Goal: Communication & Community: Answer question/provide support

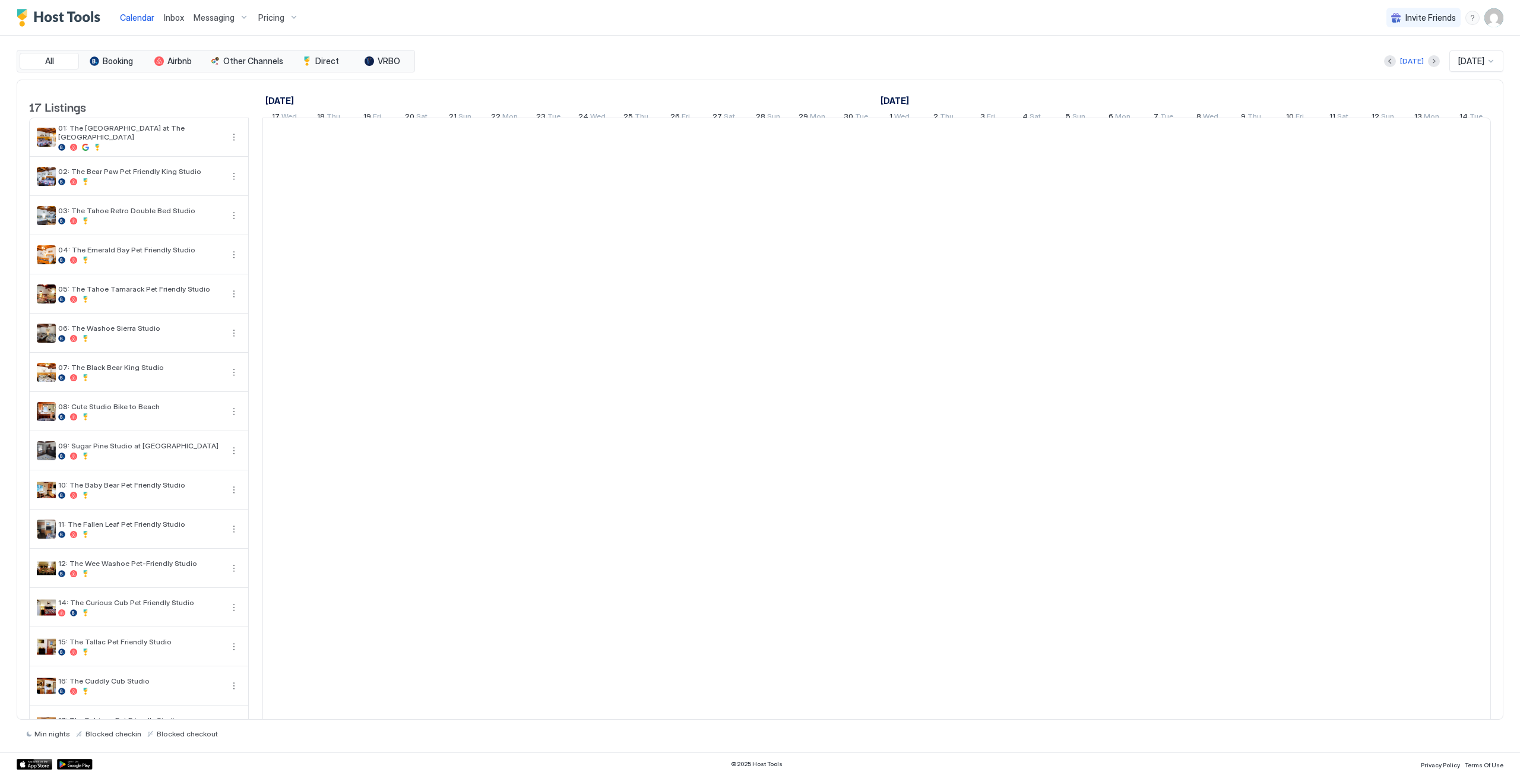
scroll to position [0, 660]
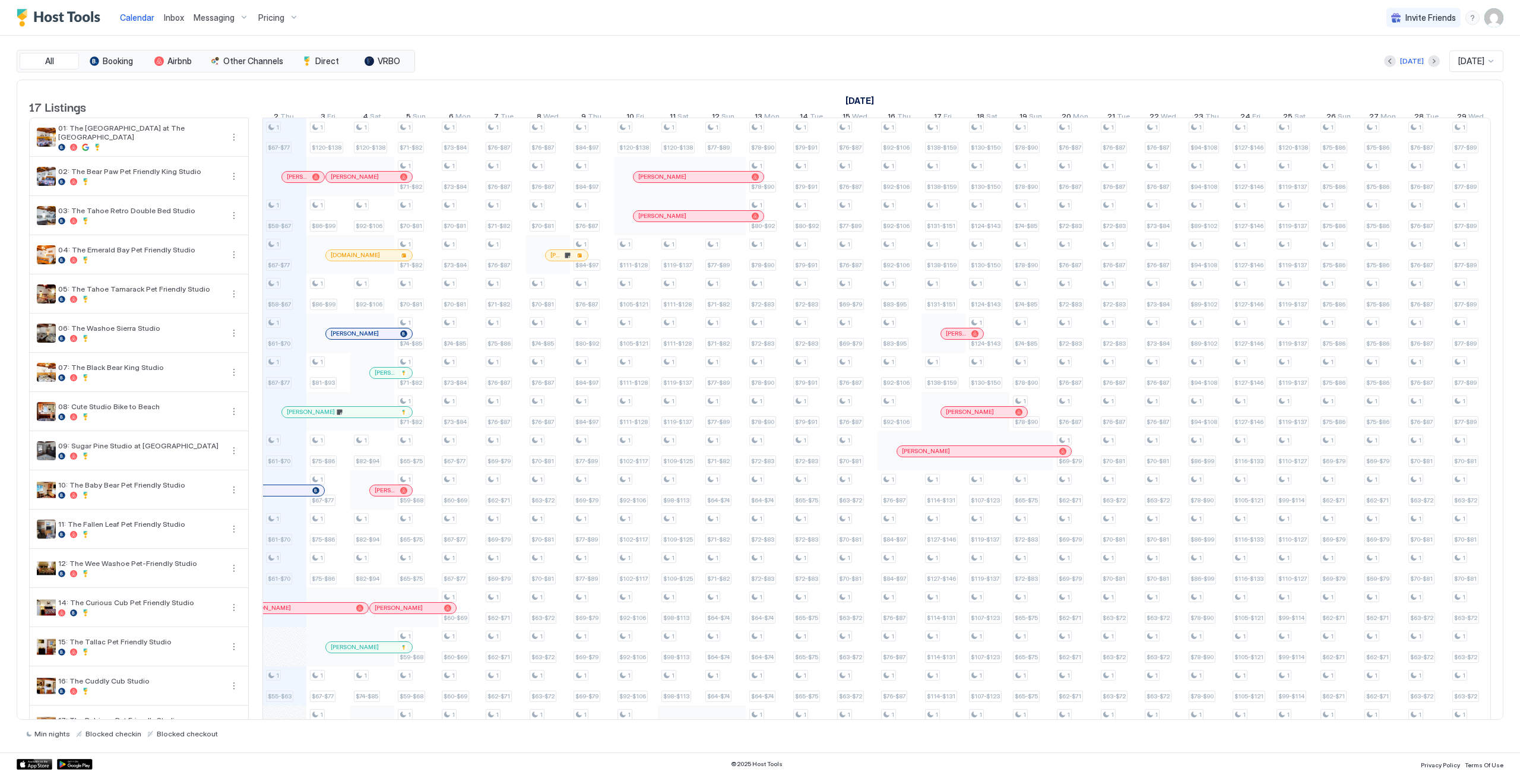
click at [170, 18] on span "Inbox" at bounding box center [174, 17] width 20 height 10
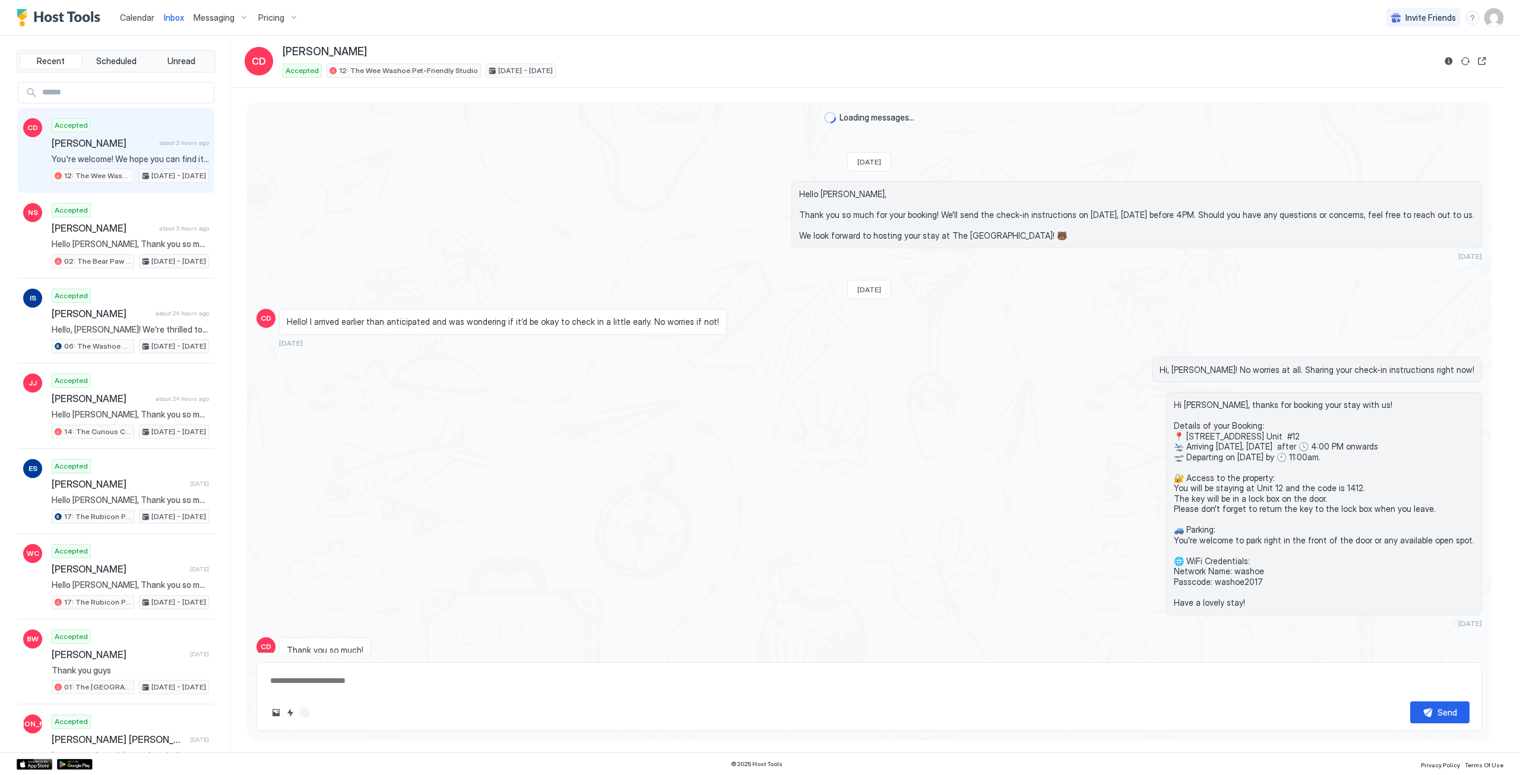
scroll to position [629, 0]
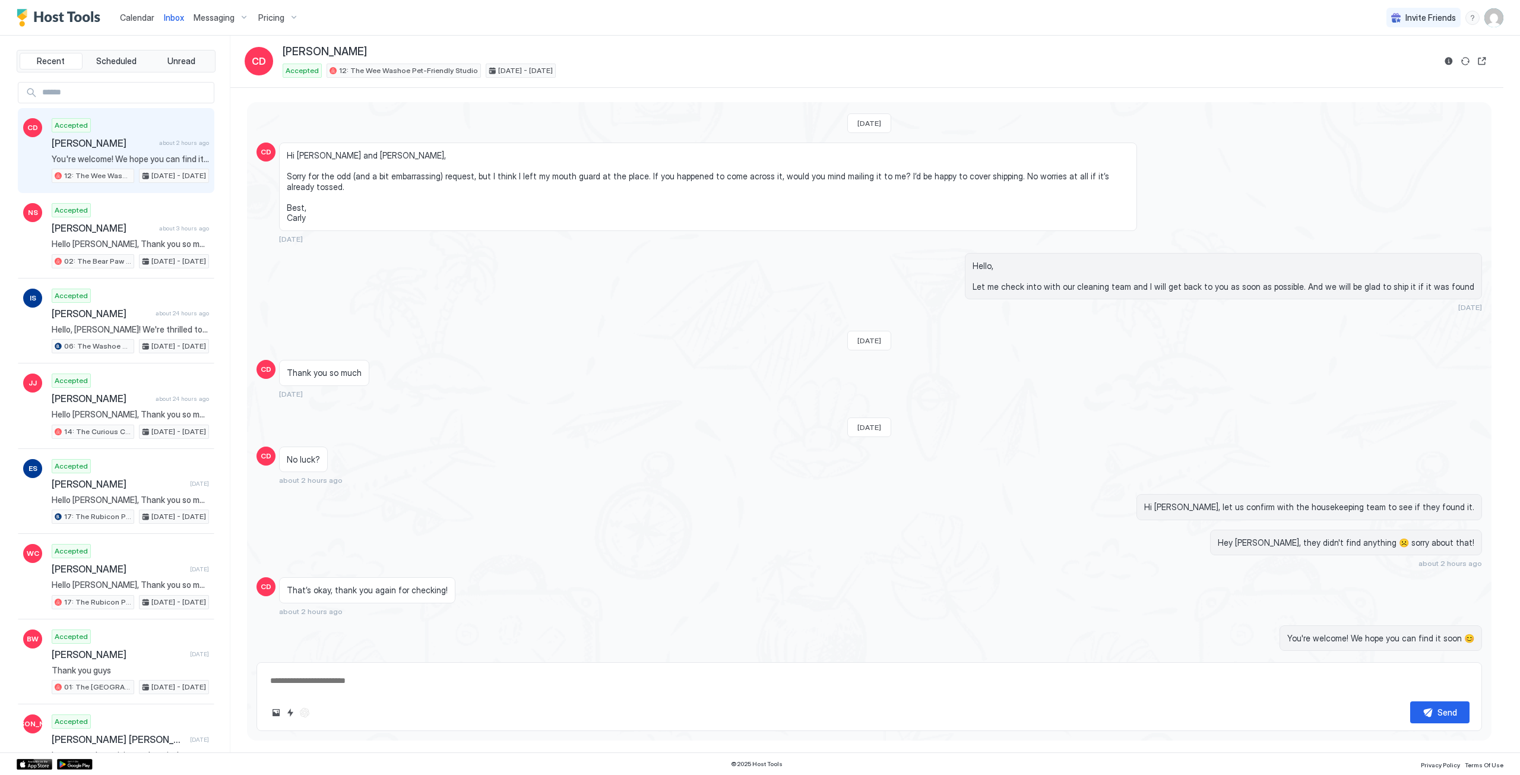
click at [145, 16] on span "Calendar" at bounding box center [137, 17] width 34 height 10
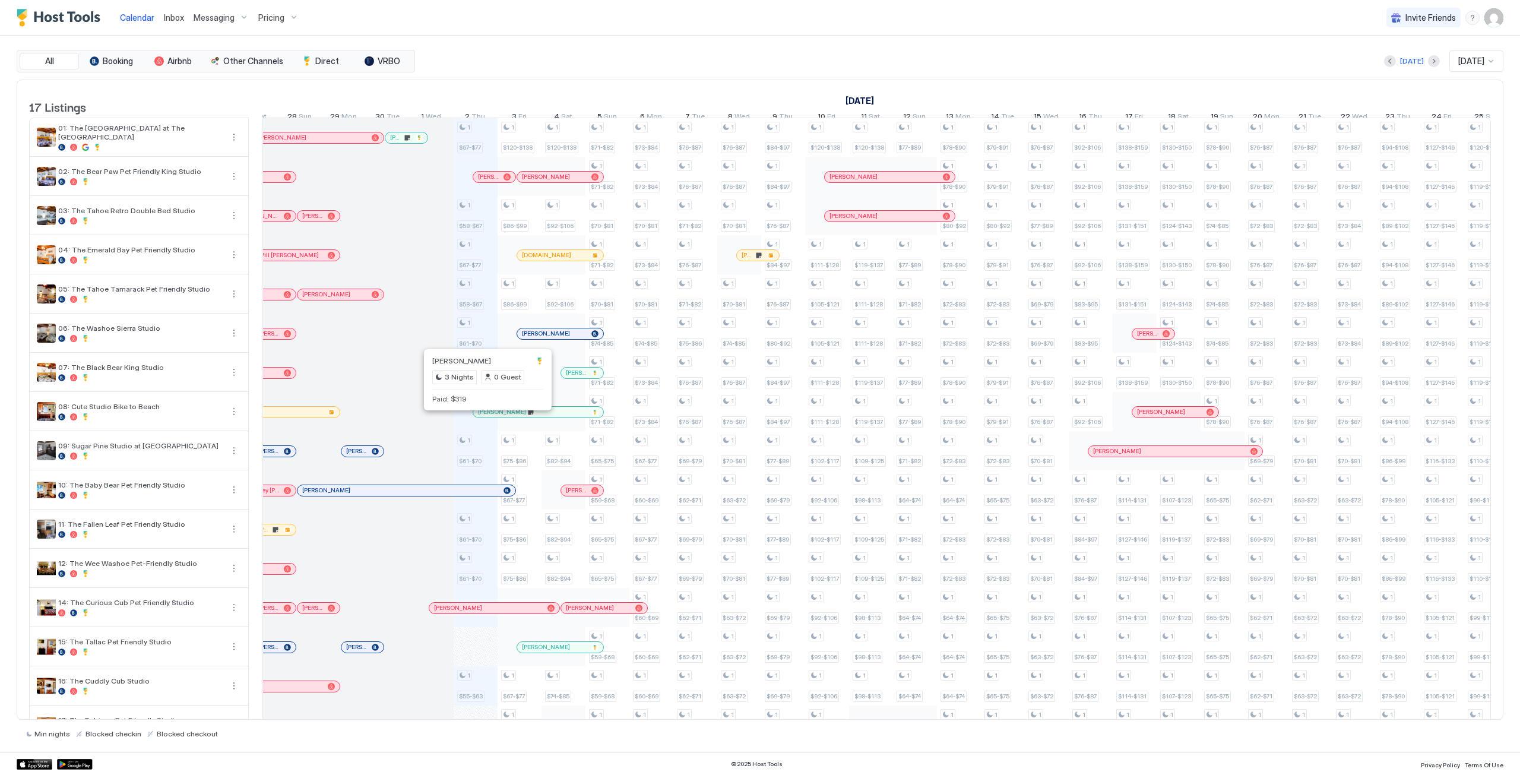
click at [486, 417] on div at bounding box center [486, 412] width 10 height 10
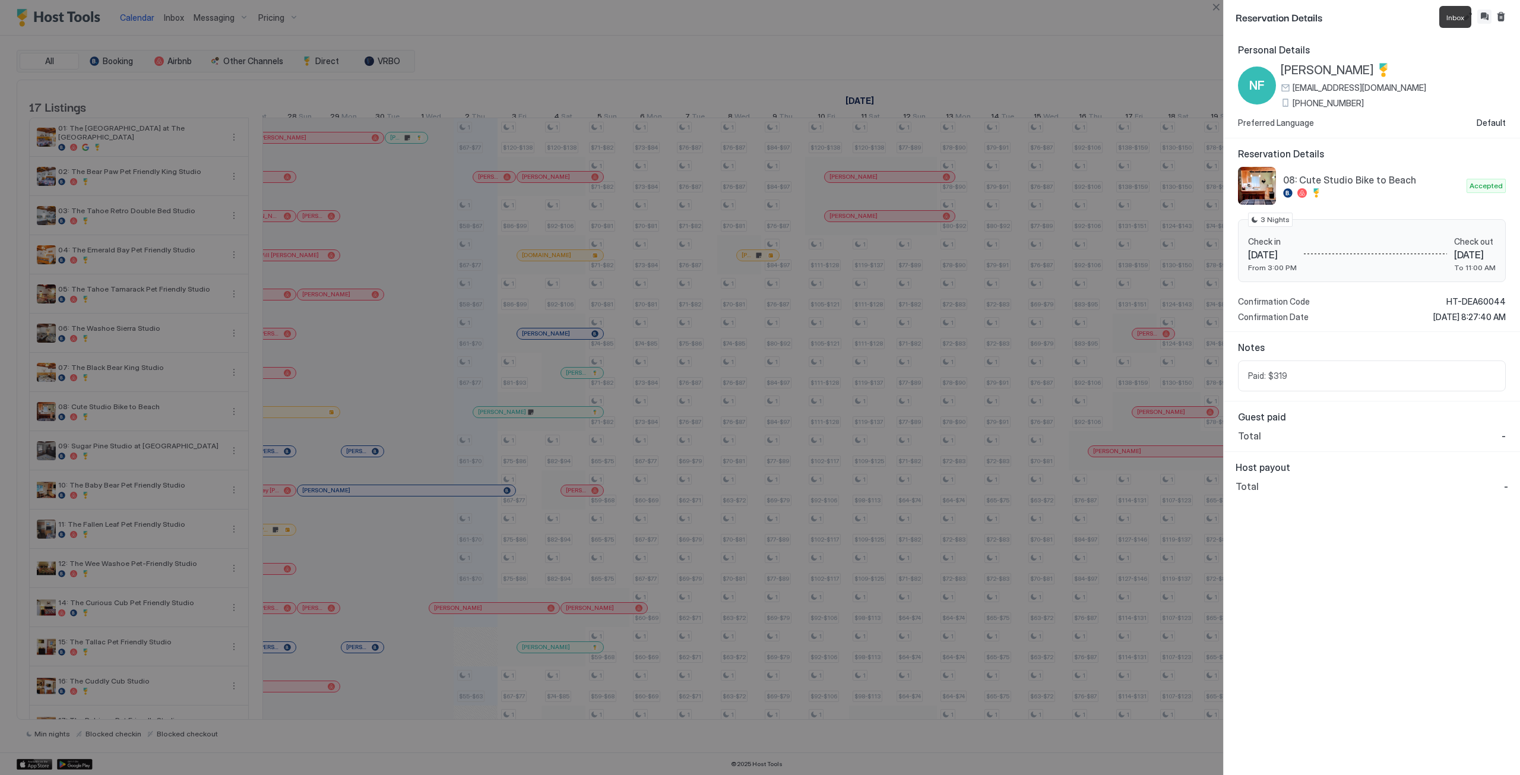
click at [1480, 15] on button "Inbox" at bounding box center [1485, 17] width 14 height 14
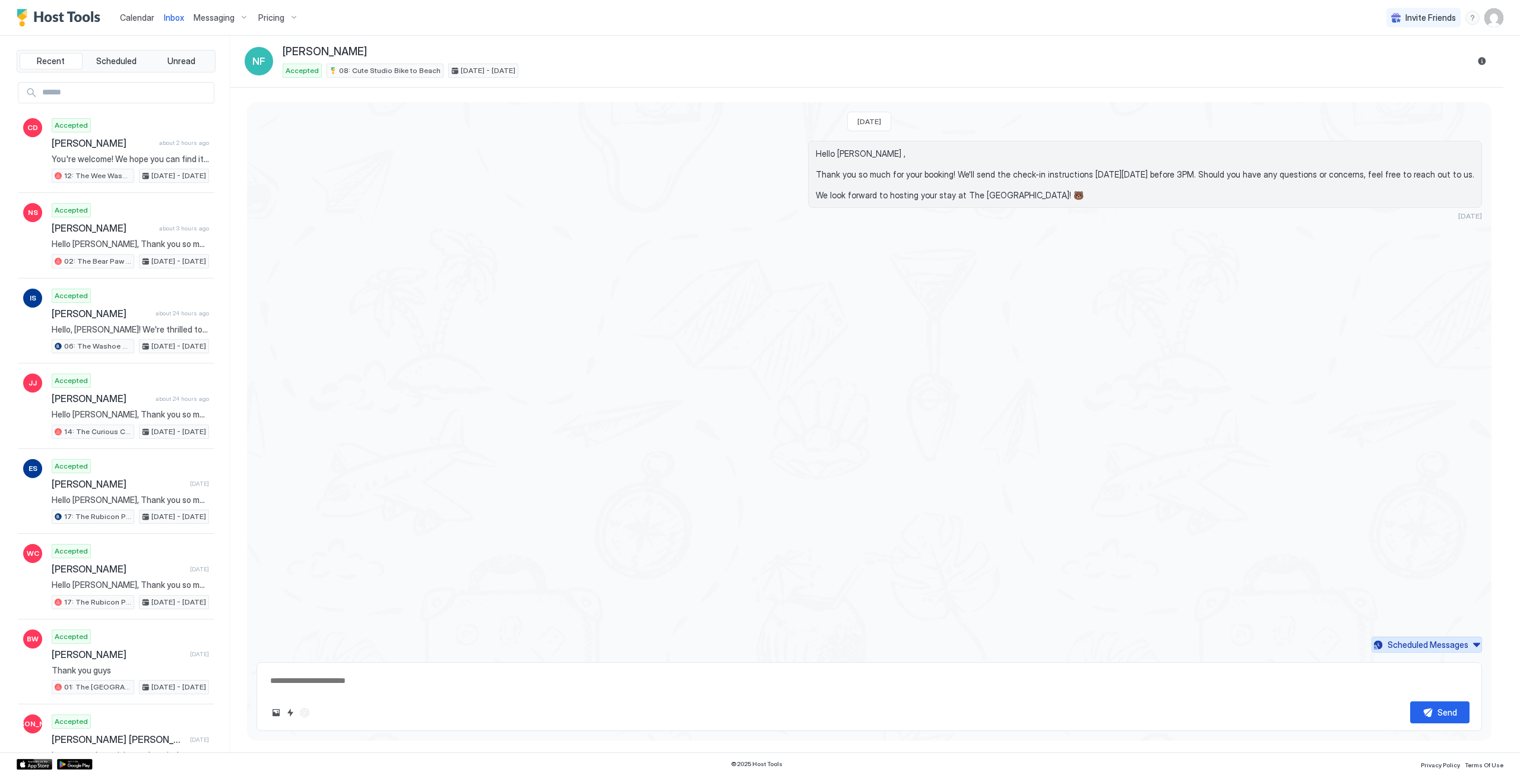
click at [1397, 647] on div "Scheduled Messages" at bounding box center [1428, 644] width 81 height 12
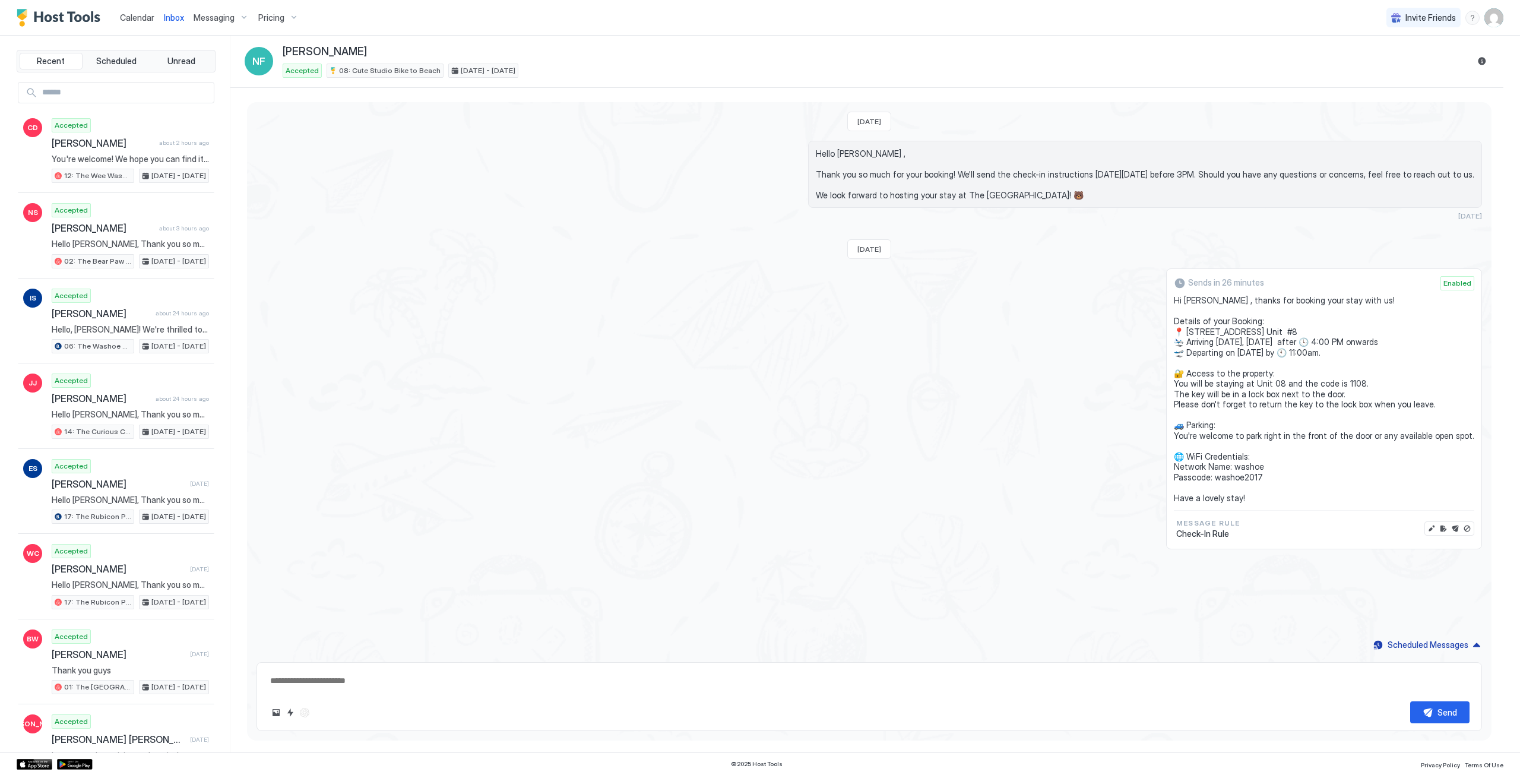
drag, startPoint x: 1262, startPoint y: 499, endPoint x: 1189, endPoint y: 300, distance: 211.9
click at [1189, 300] on div "Sends in 26 minutes Enabled Hi [PERSON_NAME] , thanks for booking your stay wit…" at bounding box center [1324, 408] width 316 height 281
copy span "Hi [PERSON_NAME] , thanks for booking your stay with us! Details of your Bookin…"
click at [1469, 529] on button "Disable message" at bounding box center [1467, 529] width 12 height 12
type textarea "*"
